Goal: Information Seeking & Learning: Learn about a topic

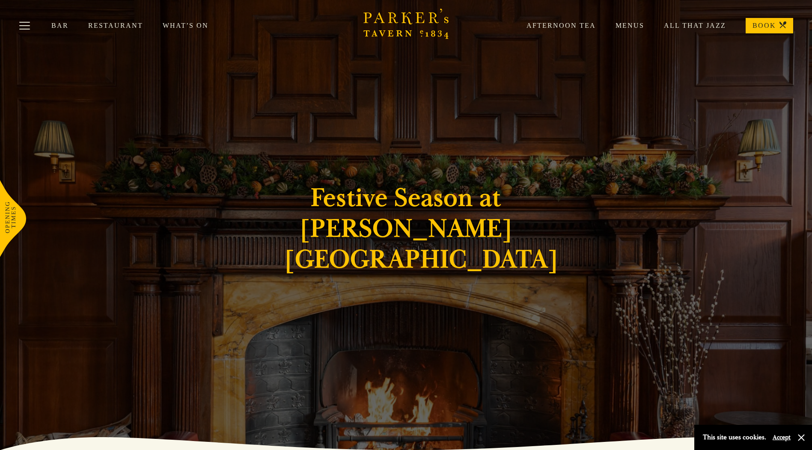
click at [639, 27] on link "Menus" at bounding box center [620, 25] width 48 height 9
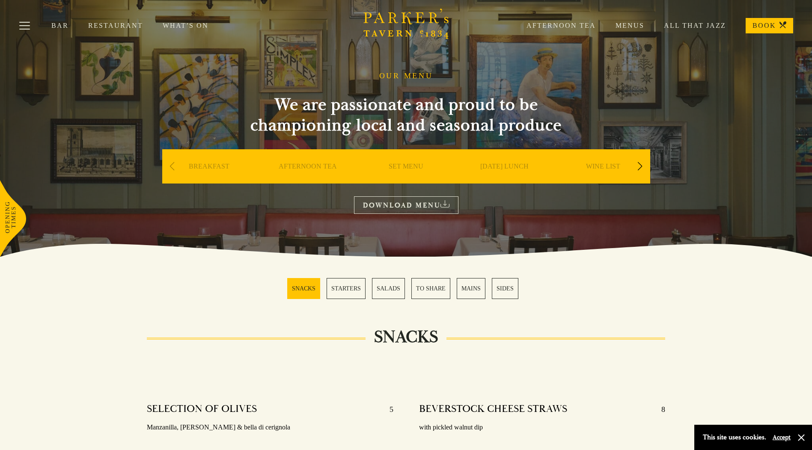
click at [641, 168] on div "Next slide" at bounding box center [641, 166] width 12 height 19
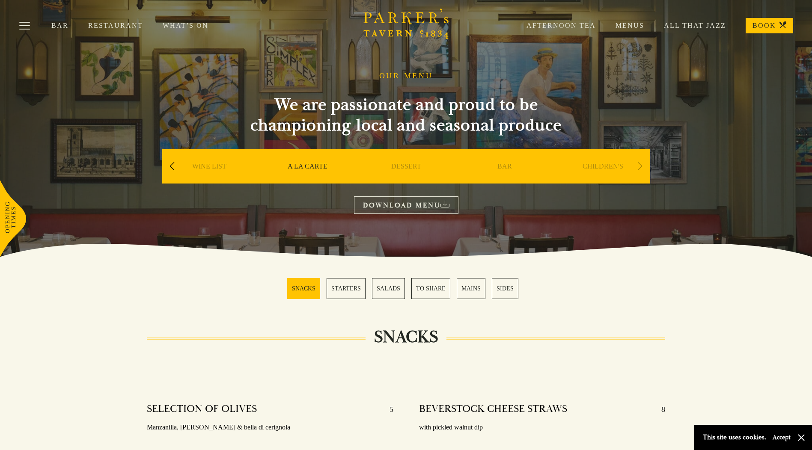
click at [641, 168] on div "Next slide" at bounding box center [641, 166] width 12 height 19
